Goal: Use online tool/utility: Utilize a website feature to perform a specific function

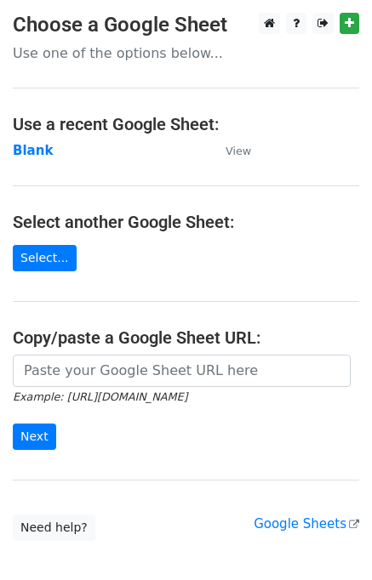
click at [31, 153] on strong "Blank" at bounding box center [33, 150] width 40 height 15
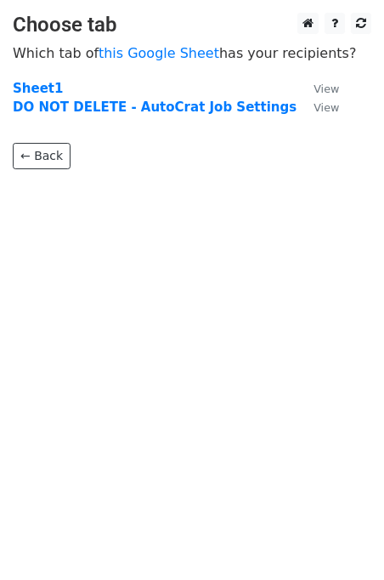
click at [31, 86] on strong "Sheet1" at bounding box center [38, 88] width 50 height 15
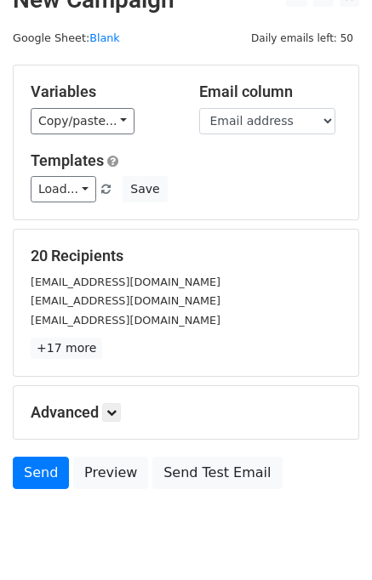
scroll to position [78, 0]
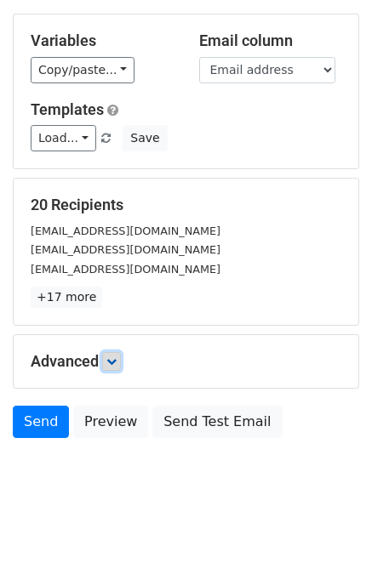
click at [111, 357] on icon at bounding box center [111, 361] width 10 height 10
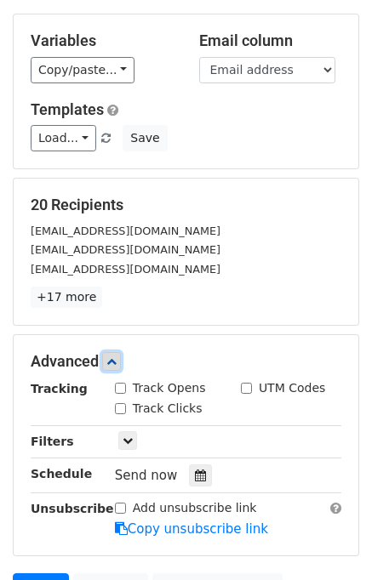
scroll to position [245, 0]
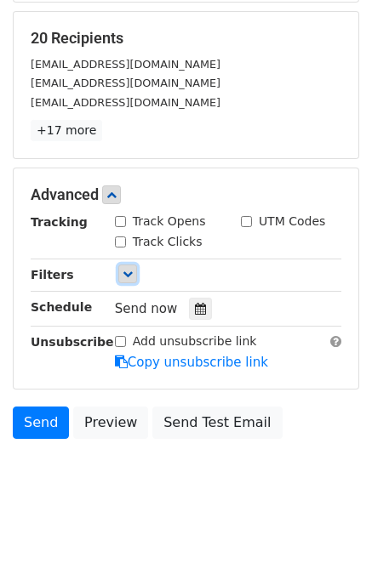
click at [126, 271] on icon at bounding box center [127, 274] width 10 height 10
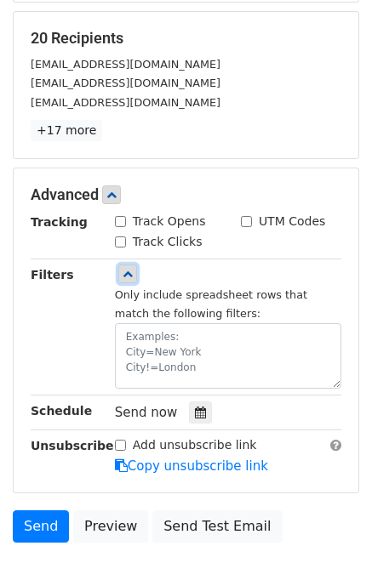
click at [126, 271] on icon at bounding box center [127, 274] width 10 height 10
